Goal: Task Accomplishment & Management: Use online tool/utility

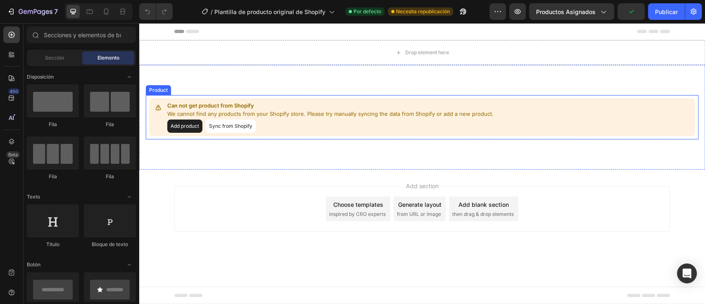
click at [199, 129] on button "Add product" at bounding box center [184, 125] width 35 height 13
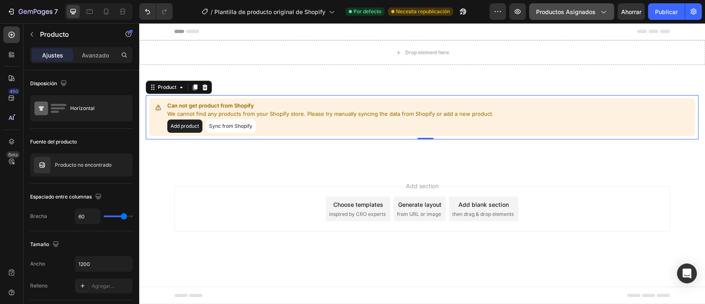
click at [581, 15] on font "Productos asignados" at bounding box center [565, 11] width 59 height 7
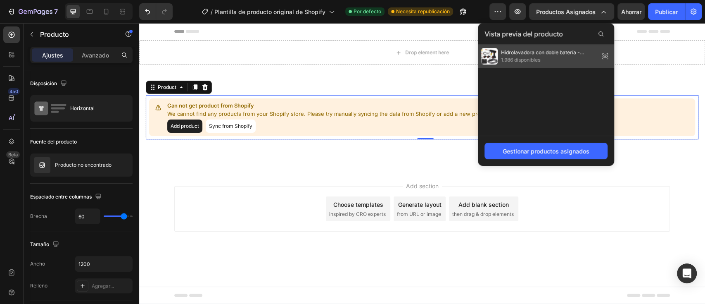
click at [524, 66] on div "Hidrolavadora con doble batería - Inalámbrica 1.986 disponibles" at bounding box center [546, 56] width 136 height 23
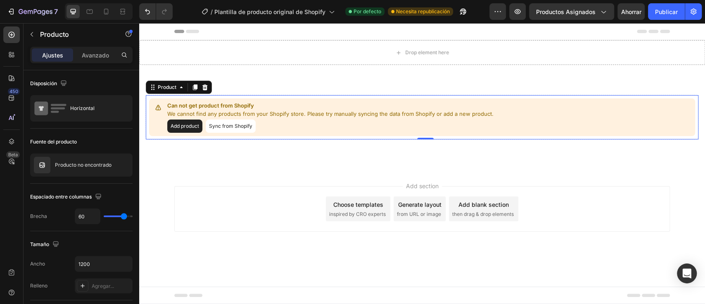
click at [460, 130] on div "Add product Sync from Shopify" at bounding box center [330, 125] width 326 height 13
click at [235, 126] on button "Sync from Shopify" at bounding box center [231, 125] width 50 height 13
click at [239, 128] on button "Sync from Shopify" at bounding box center [231, 125] width 50 height 13
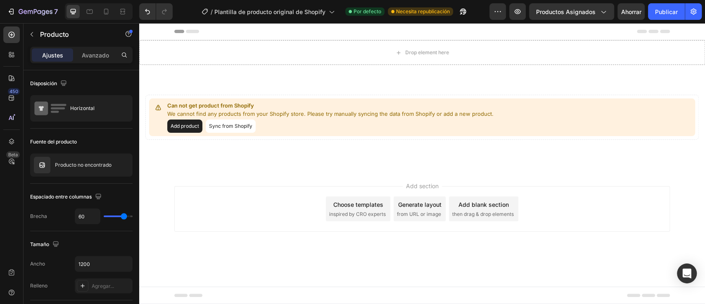
click at [239, 128] on button "Sync from Shopify" at bounding box center [231, 125] width 50 height 13
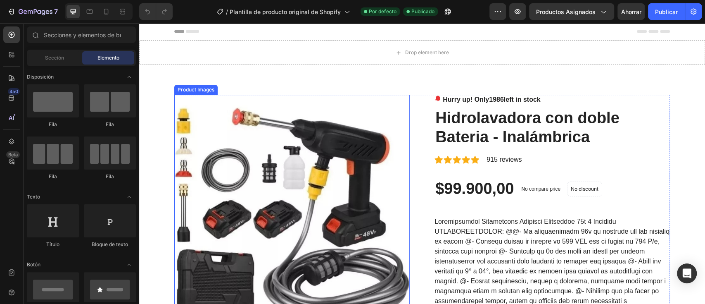
click at [364, 115] on img at bounding box center [291, 212] width 235 height 235
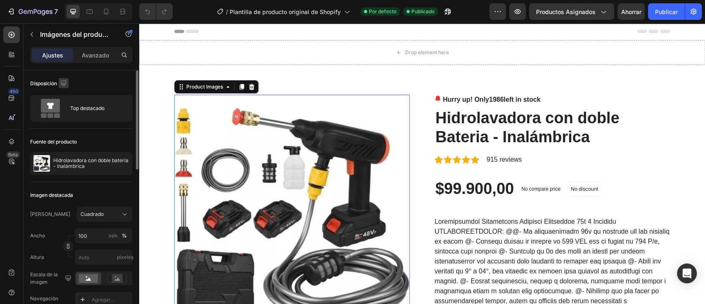
click at [60, 81] on icon "button" at bounding box center [63, 83] width 8 height 8
click at [61, 111] on button "button" at bounding box center [65, 110] width 13 height 13
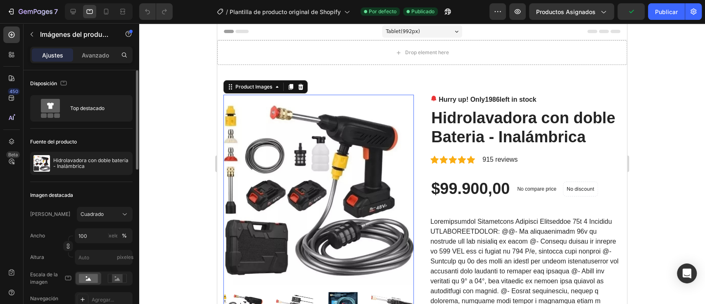
scroll to position [43, 0]
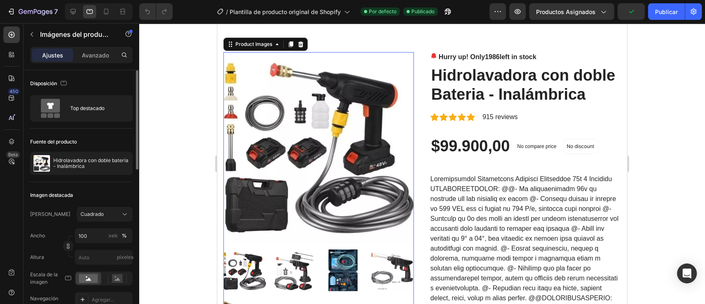
click at [61, 111] on icon at bounding box center [50, 108] width 33 height 19
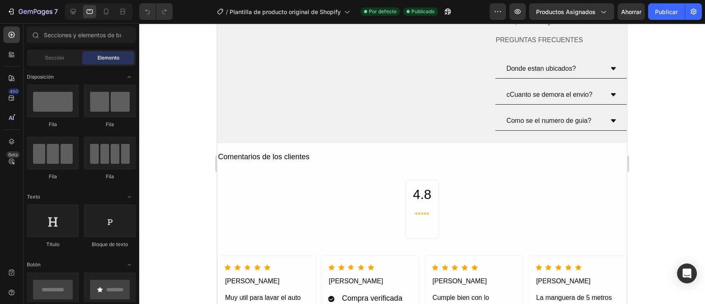
scroll to position [2653, 0]
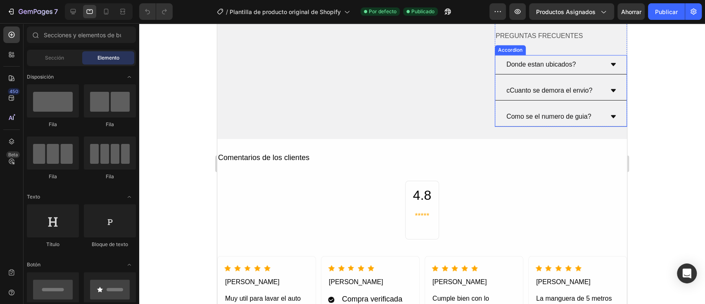
click at [608, 56] on div "Donde estan ubicados?" at bounding box center [560, 64] width 131 height 19
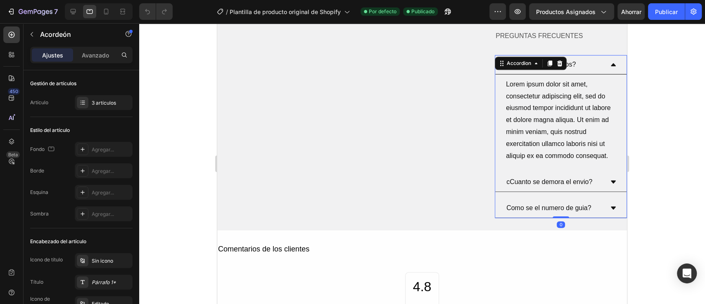
click at [608, 56] on div "Donde estan ubicados?" at bounding box center [560, 64] width 131 height 19
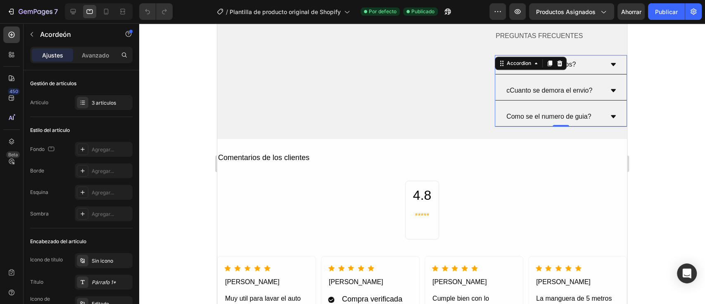
click at [603, 81] on div "cCuanto se demora el envio?" at bounding box center [560, 90] width 131 height 19
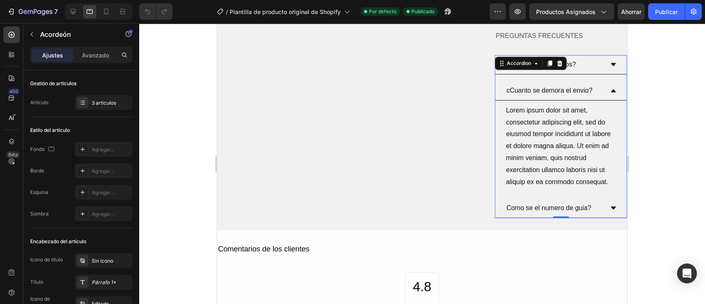
click at [603, 65] on div "Donde estan ubicados?" at bounding box center [560, 64] width 131 height 19
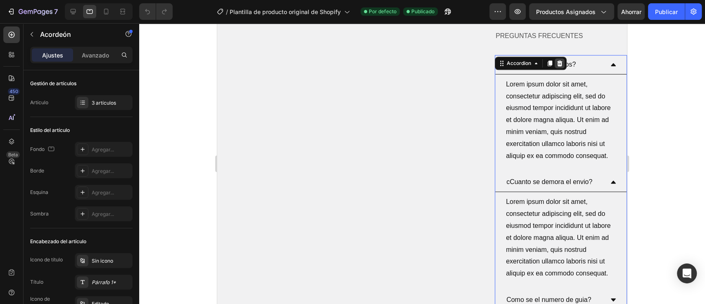
click at [555, 58] on div at bounding box center [560, 63] width 10 height 10
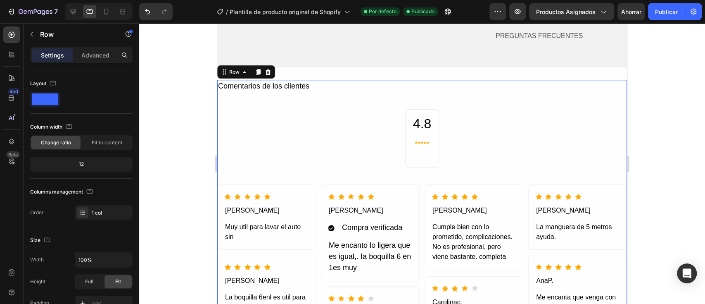
click at [541, 102] on div "Comentarios de los clientes Text Block 4.8 Heading ***** Text Block Row Icon Ic…" at bounding box center [422, 230] width 410 height 301
click at [432, 134] on div "4.8 Heading ***** Text Block Row" at bounding box center [422, 138] width 34 height 59
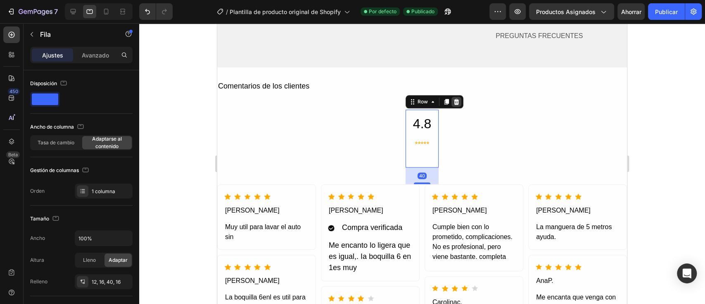
click at [453, 99] on icon at bounding box center [456, 101] width 7 height 7
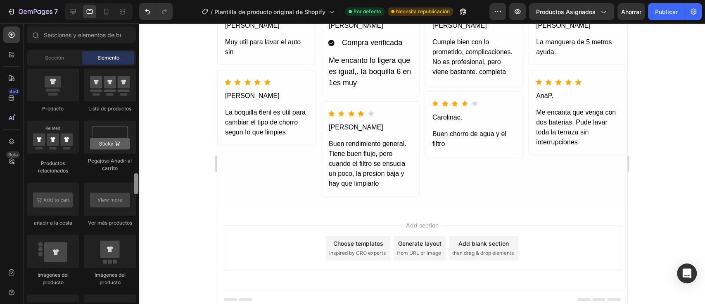
scroll to position [1125, 0]
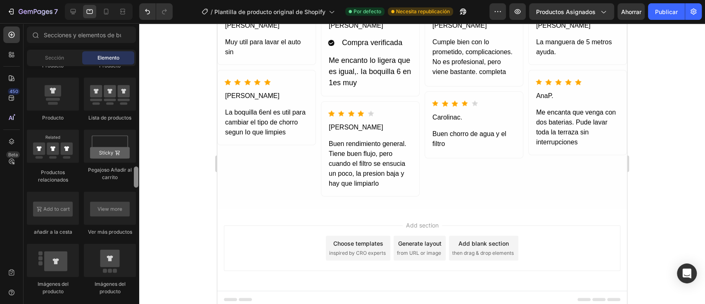
drag, startPoint x: 135, startPoint y: 78, endPoint x: 152, endPoint y: 179, distance: 102.1
click at [152, 0] on div "7 / Plantilla de producto original de Shopify Por defecto Necesita republicació…" at bounding box center [352, 0] width 705 height 0
click at [50, 109] on div at bounding box center [53, 94] width 52 height 33
click at [69, 107] on div at bounding box center [53, 94] width 52 height 33
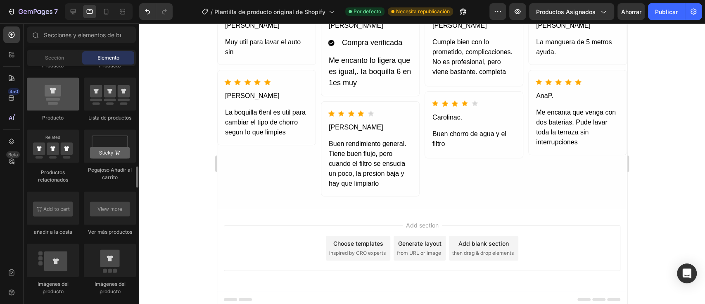
click at [69, 107] on div at bounding box center [53, 94] width 52 height 33
click at [65, 104] on div at bounding box center [53, 94] width 52 height 33
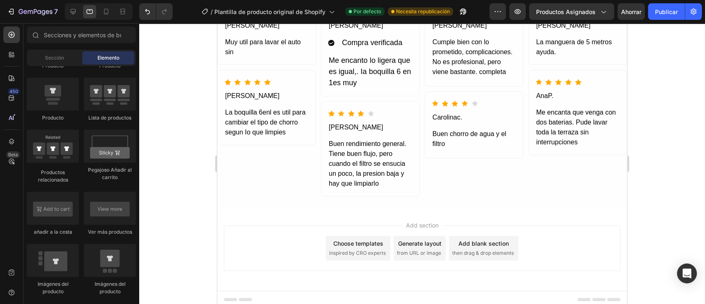
click at [60, 48] on div "Sections(18) Elementos(84) Sección Elemento Hero Section Product Detail Brands …" at bounding box center [82, 163] width 116 height 275
click at [60, 49] on div "Sections(18) Elementos(84) Sección Elemento Hero Section Product Detail Brands …" at bounding box center [82, 163] width 116 height 275
click at [62, 53] on div "Sección" at bounding box center [54, 57] width 52 height 13
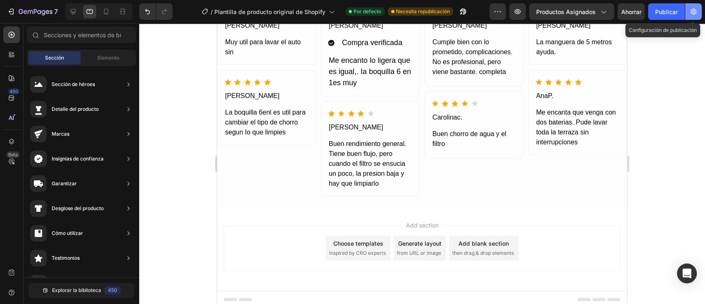
click at [691, 16] on button "button" at bounding box center [693, 11] width 17 height 17
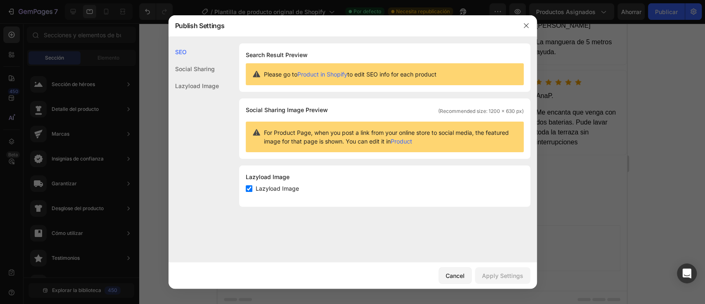
click at [663, 16] on div at bounding box center [352, 152] width 705 height 304
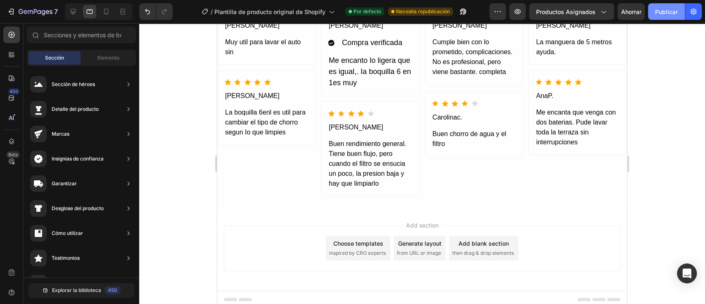
click at [662, 16] on button "Publicar" at bounding box center [666, 11] width 37 height 17
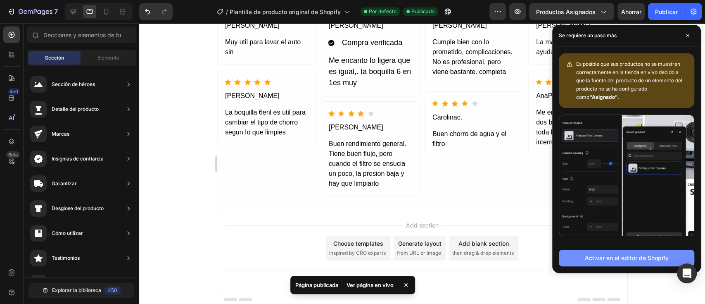
click at [592, 260] on font "Activar en el editor de Shopify" at bounding box center [627, 257] width 84 height 7
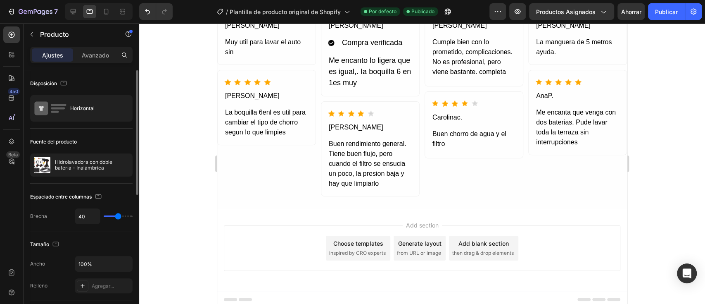
click at [102, 146] on div "Fuente del producto" at bounding box center [81, 141] width 102 height 13
click at [100, 162] on div at bounding box center [114, 165] width 36 height 22
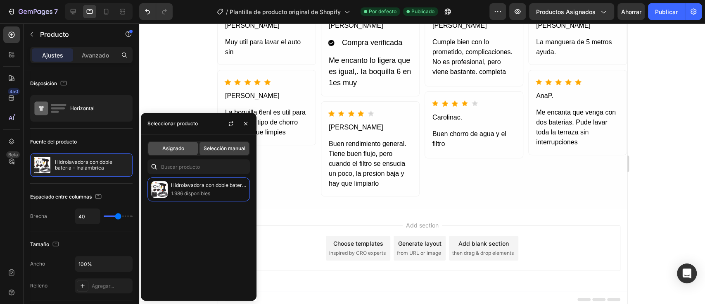
click at [179, 148] on font "Asignado" at bounding box center [173, 148] width 22 height 6
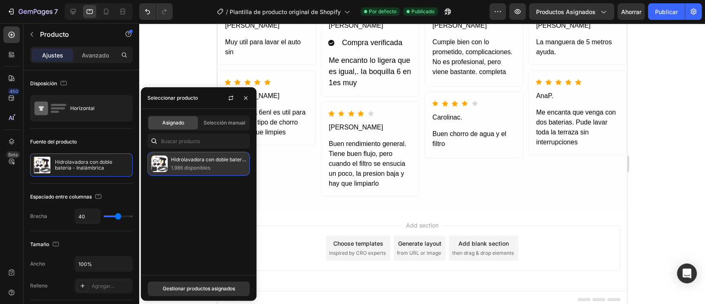
click at [184, 168] on font "1.986 disponibles" at bounding box center [190, 167] width 39 height 6
click at [182, 291] on font "Gestionar productos asignados" at bounding box center [199, 288] width 72 height 7
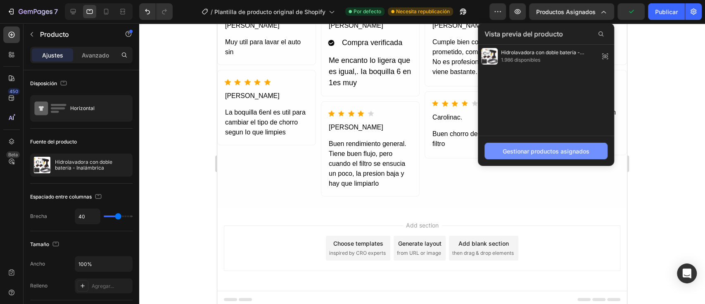
click at [497, 153] on button "Gestionar productos asignados" at bounding box center [545, 150] width 123 height 17
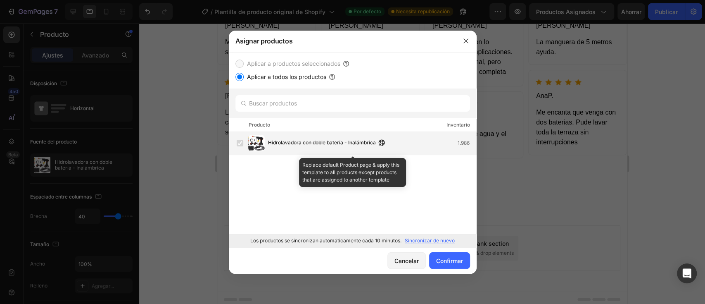
click at [355, 141] on font "Hidrolavadora con doble batería - Inalámbrica" at bounding box center [322, 142] width 108 height 6
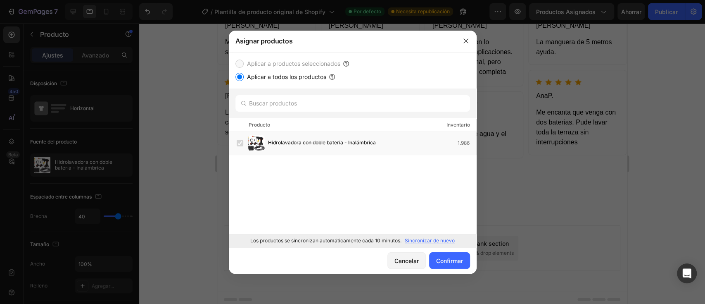
click at [318, 63] on font "Aplicar a productos seleccionados" at bounding box center [293, 63] width 93 height 7
click at [241, 72] on div "Aplicar a todos los productos" at bounding box center [352, 77] width 235 height 10
click at [258, 67] on label "Aplicar a productos seleccionados" at bounding box center [292, 64] width 97 height 10
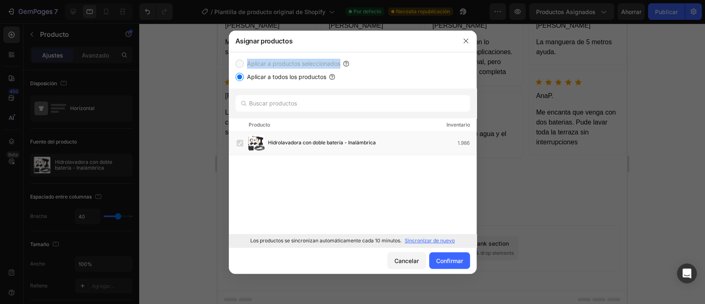
click at [254, 62] on font "Aplicar a productos seleccionados" at bounding box center [293, 63] width 93 height 7
click at [250, 62] on font "Aplicar a productos seleccionados" at bounding box center [293, 63] width 93 height 7
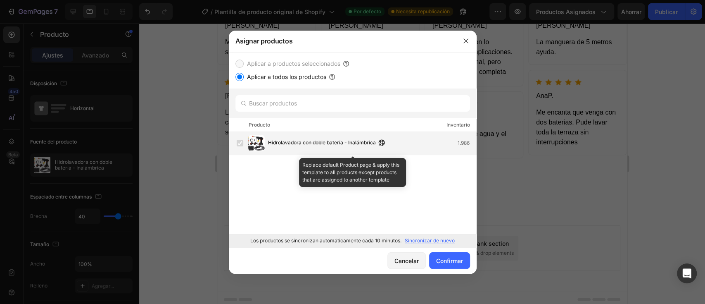
click at [281, 138] on span "Hidrolavadora con doble batería - Inalámbrica" at bounding box center [322, 142] width 108 height 9
click at [243, 140] on label at bounding box center [240, 143] width 7 height 7
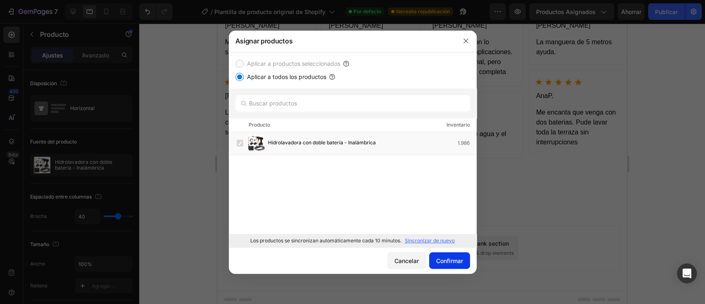
click at [448, 259] on font "Confirmar" at bounding box center [449, 260] width 27 height 7
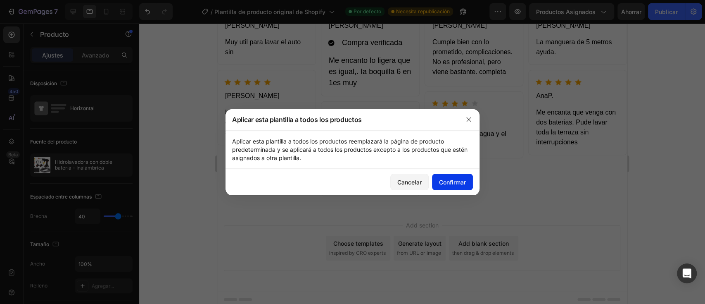
click at [449, 183] on font "Confirmar" at bounding box center [452, 181] width 27 height 7
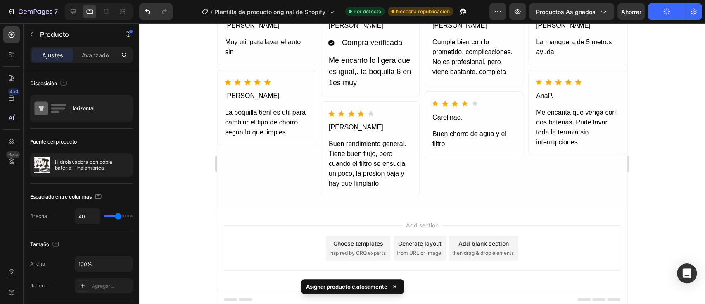
click at [360, 286] on font "Asignar producto exitosamente" at bounding box center [346, 286] width 81 height 7
click at [74, 160] on font "Hidrolavadora con doble batería - Inalámbrica" at bounding box center [84, 165] width 59 height 12
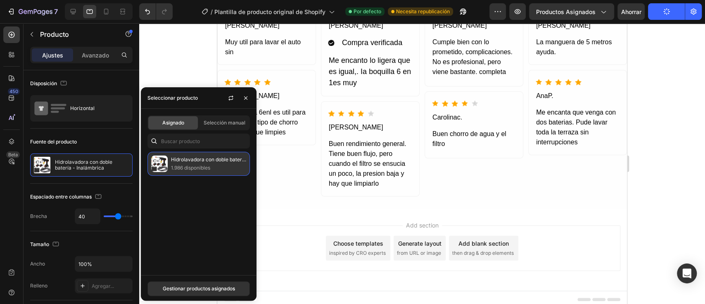
click at [207, 156] on font "Hidrolavadora con doble batería - Inalámbrica" at bounding box center [225, 159] width 108 height 6
click at [205, 160] on font "Hidrolavadora con doble batería - Inalámbrica" at bounding box center [225, 159] width 108 height 6
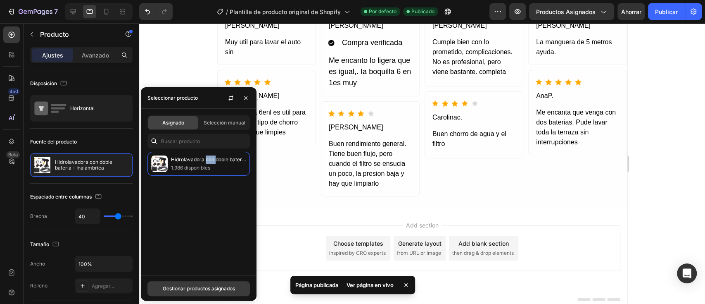
click at [192, 287] on font "Gestionar productos asignados" at bounding box center [199, 288] width 72 height 6
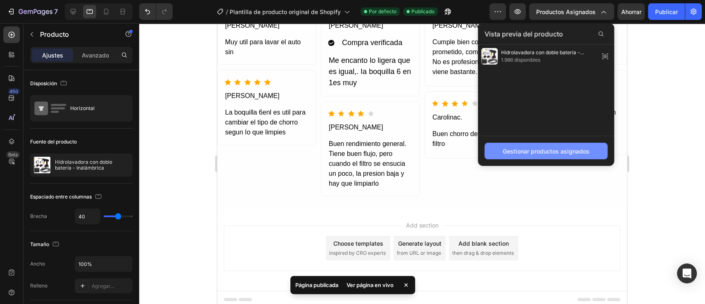
click at [541, 148] on font "Gestionar productos asignados" at bounding box center [546, 150] width 87 height 7
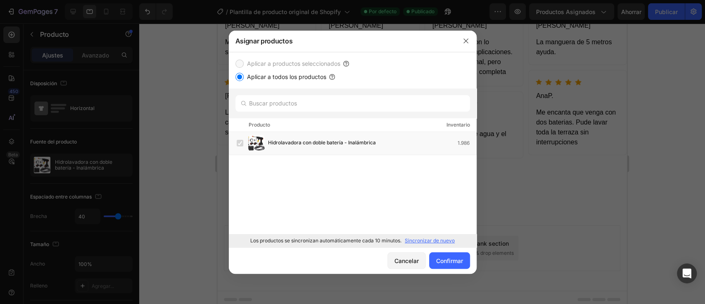
click at [239, 77] on input "Aplicar a todos los productos" at bounding box center [239, 77] width 8 height 8
click at [262, 111] on input "text" at bounding box center [352, 103] width 235 height 17
click at [263, 69] on div "Aplicar a productos seleccionados Aplicar a todos los productos" at bounding box center [352, 70] width 235 height 23
click at [364, 242] on font "Los productos se sincronizan automáticamente cada 10 minutos." at bounding box center [325, 240] width 151 height 6
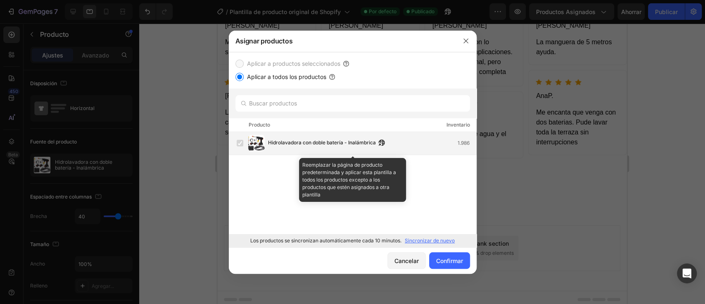
click at [451, 147] on div "Hidrolavadora con doble batería - Inalámbrica 1.986" at bounding box center [372, 142] width 208 height 9
click at [339, 146] on span "Hidrolavadora con doble batería - Inalámbrica" at bounding box center [322, 142] width 108 height 9
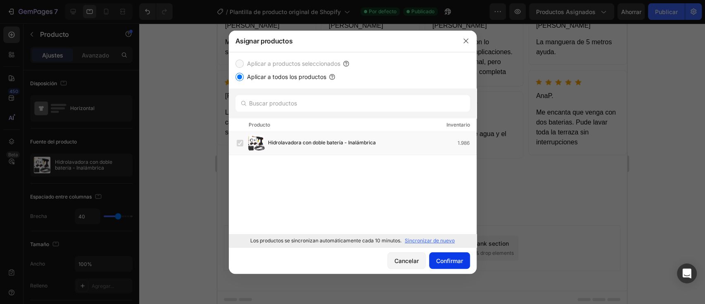
click at [444, 258] on font "Confirmar" at bounding box center [449, 260] width 27 height 7
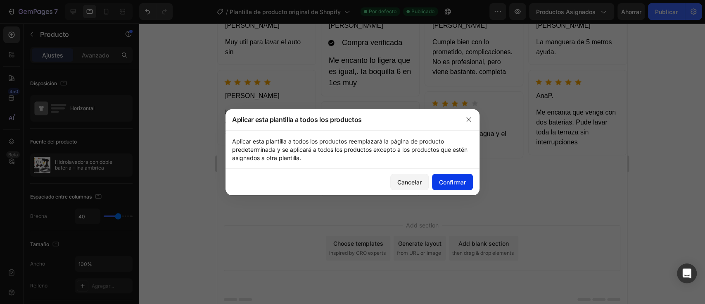
click at [466, 183] on button "Confirmar" at bounding box center [452, 181] width 41 height 17
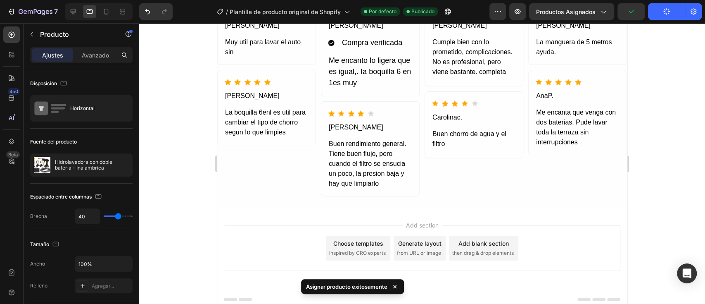
click at [660, 16] on button "Publicar" at bounding box center [666, 11] width 37 height 17
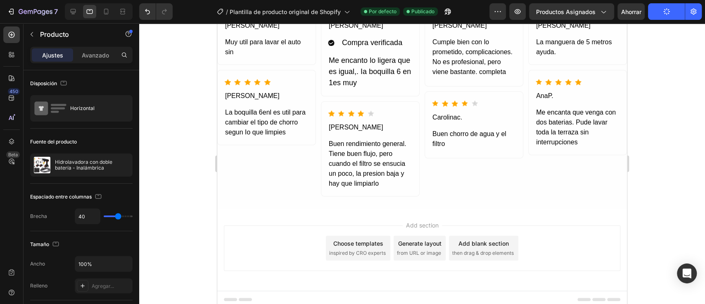
click at [668, 14] on icon "button" at bounding box center [666, 12] width 8 height 8
click at [661, 14] on font "Publicar" at bounding box center [666, 11] width 23 height 7
click at [4, 13] on button "7" at bounding box center [32, 11] width 58 height 17
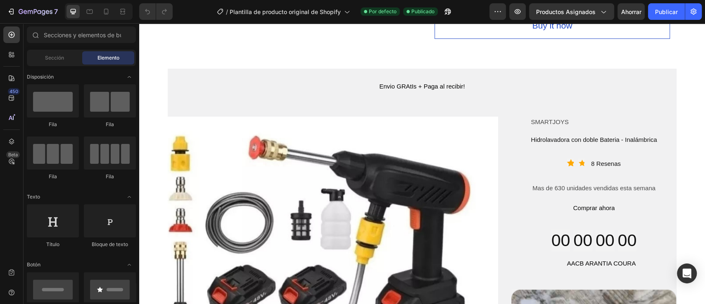
scroll to position [738, 0]
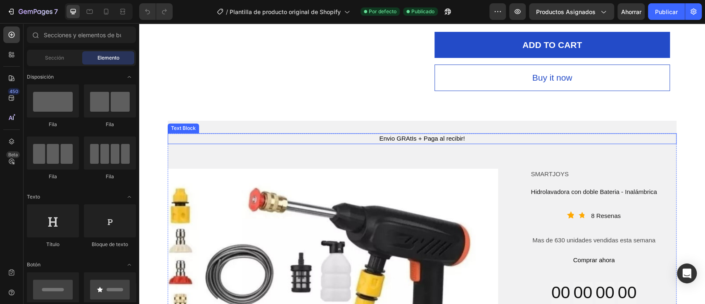
click at [603, 135] on div "Envio GRAtIs + Paga al recibir!" at bounding box center [422, 138] width 509 height 11
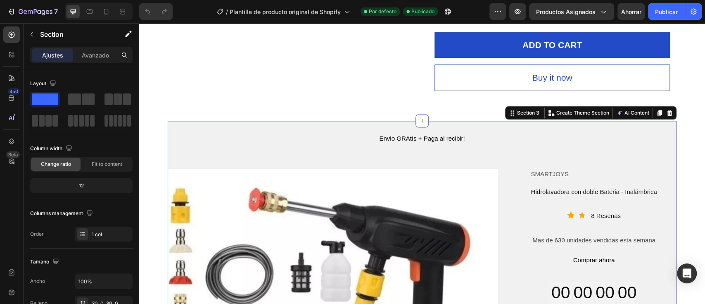
click at [666, 112] on icon at bounding box center [669, 112] width 7 height 7
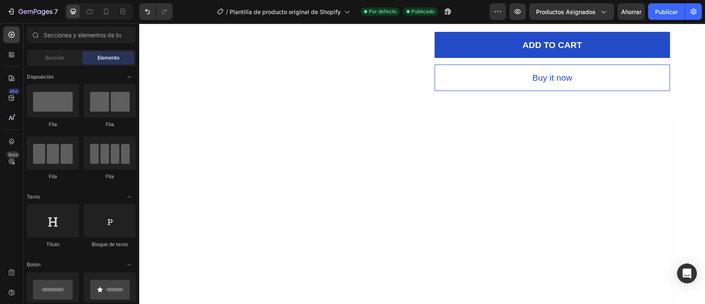
click at [562, 143] on div at bounding box center [422, 241] width 509 height 240
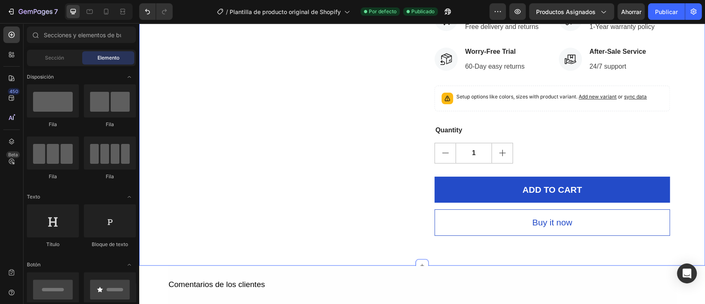
scroll to position [585, 0]
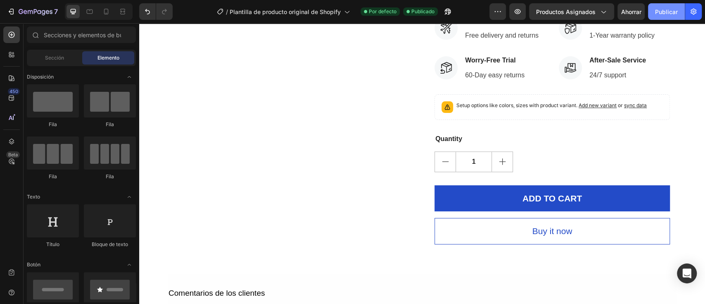
click at [654, 7] on button "Publicar" at bounding box center [666, 11] width 37 height 17
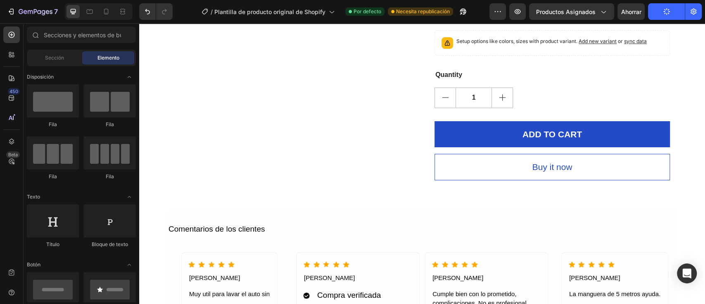
scroll to position [599, 0]
